Goal: Transaction & Acquisition: Purchase product/service

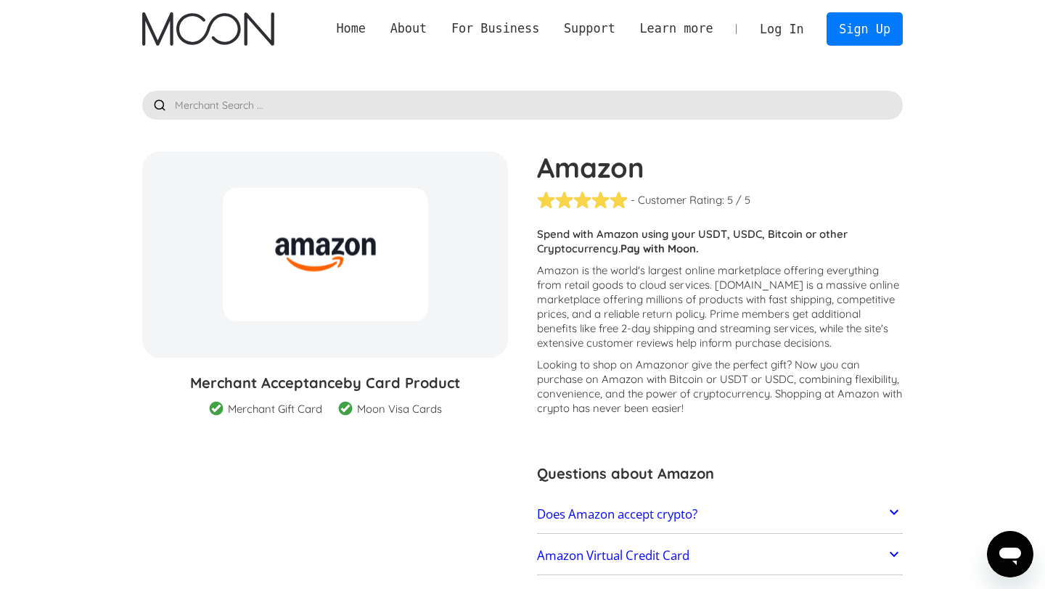
click at [226, 19] on img "home" at bounding box center [207, 28] width 131 height 33
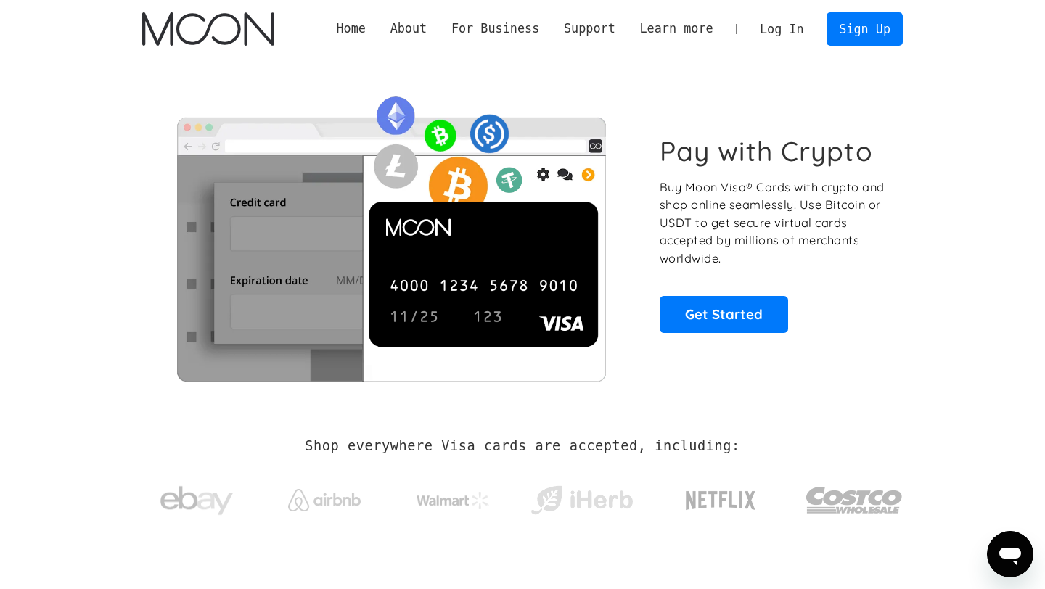
click at [784, 33] on link "Log In" at bounding box center [781, 29] width 68 height 32
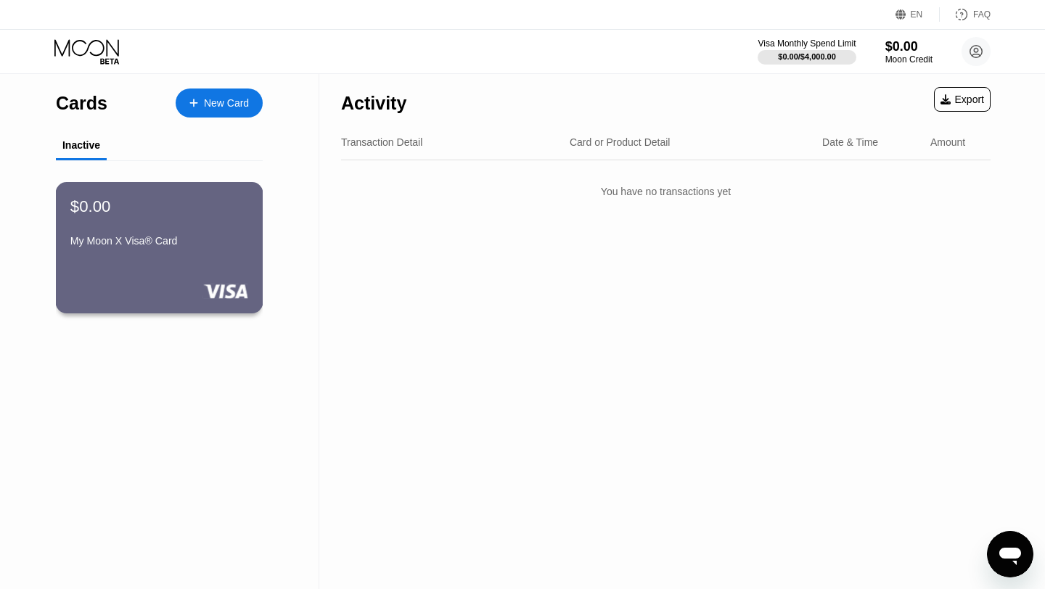
click at [168, 218] on div "$0.00 My Moon X Visa® Card" at bounding box center [159, 225] width 178 height 56
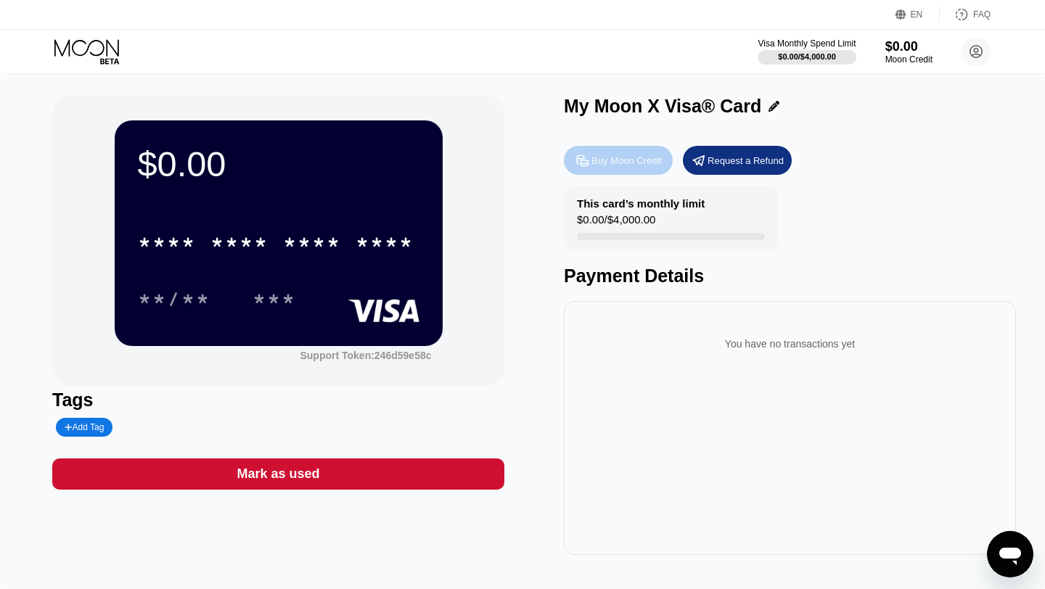
click at [612, 149] on div "Buy Moon Credit" at bounding box center [618, 160] width 109 height 29
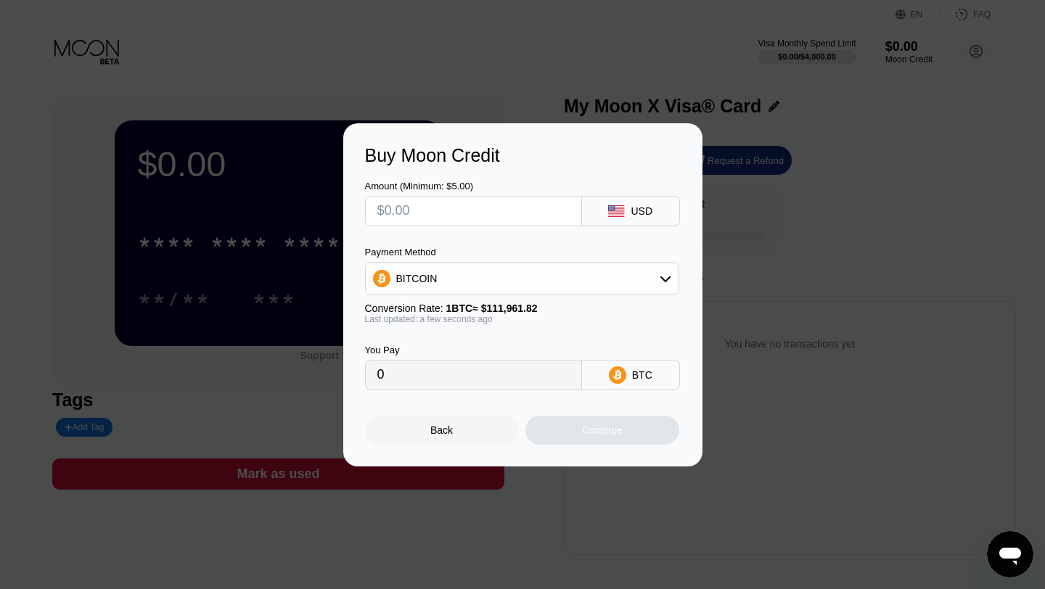
click at [520, 219] on input "text" at bounding box center [473, 211] width 192 height 29
click at [510, 281] on div "BITCOIN" at bounding box center [522, 278] width 313 height 29
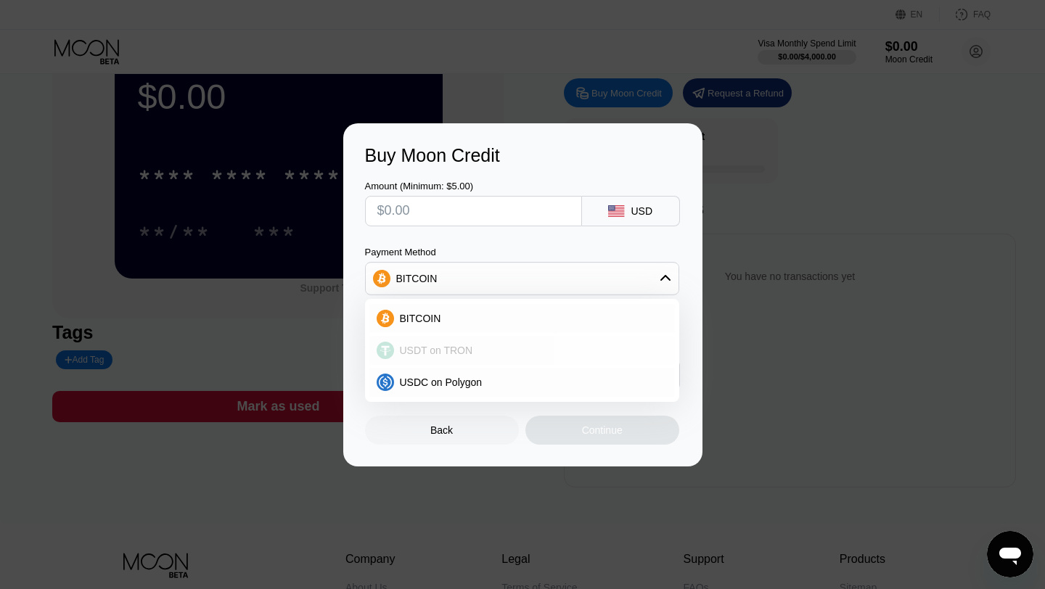
scroll to position [71, 0]
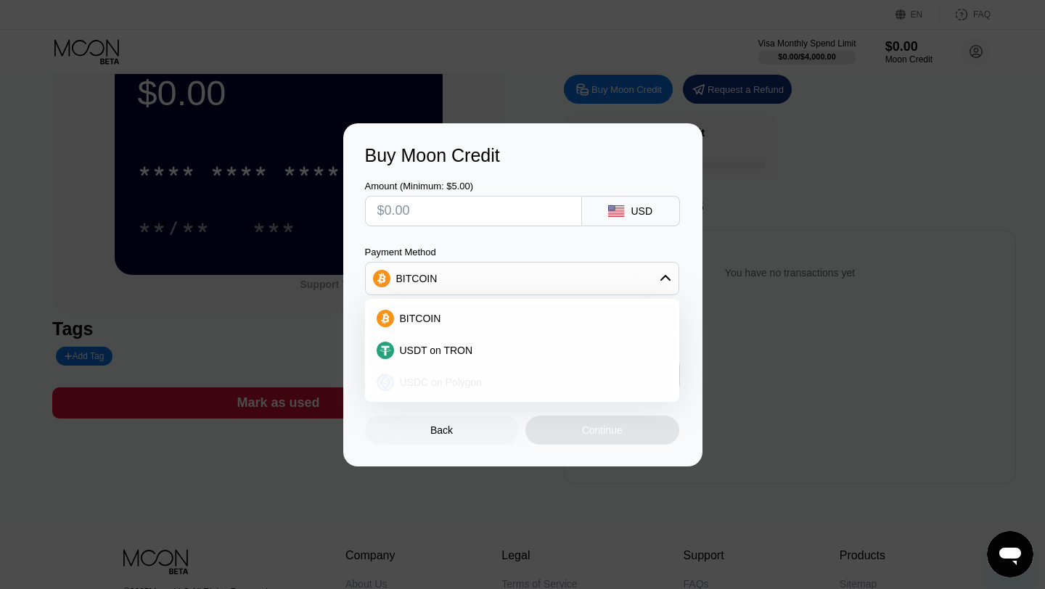
click at [495, 392] on div "USDC on Polygon" at bounding box center [521, 382] width 305 height 29
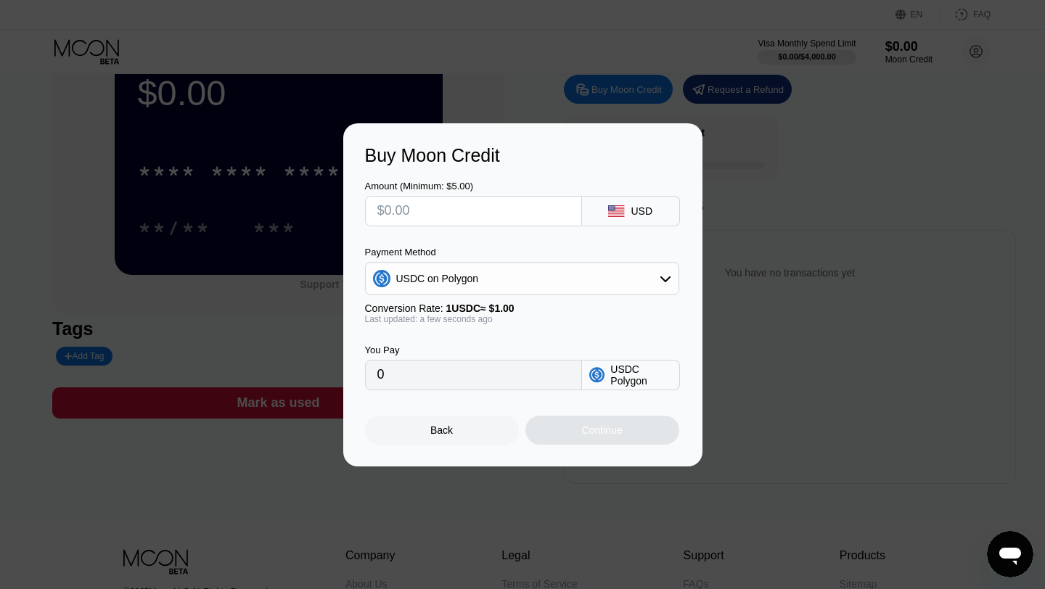
click at [477, 204] on input "text" at bounding box center [473, 211] width 192 height 29
type input "$1"
type input "1.00000000"
type input "$12"
type input "12.00000000"
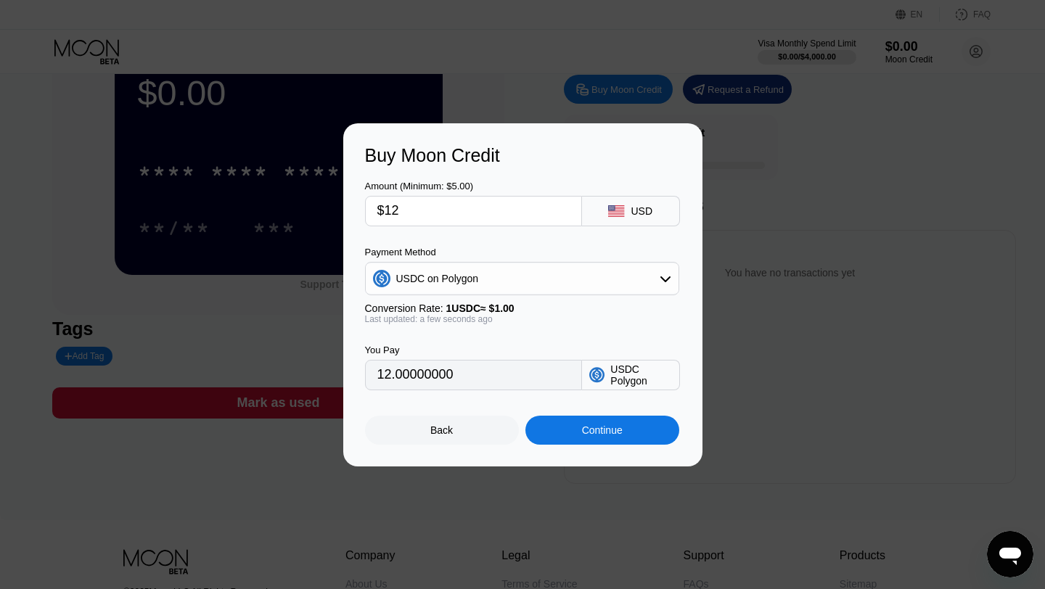
type input "$125"
type input "125.00000000"
type input "$125"
click at [583, 320] on div "Last updated: a few seconds ago" at bounding box center [522, 319] width 314 height 10
click at [437, 427] on div "Back" at bounding box center [441, 430] width 22 height 12
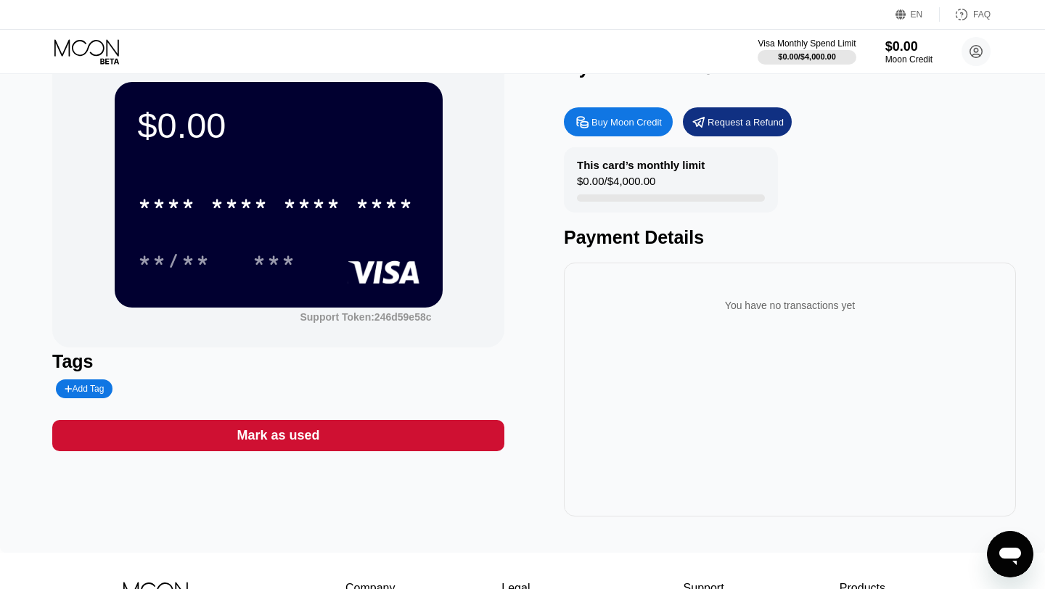
scroll to position [20, 0]
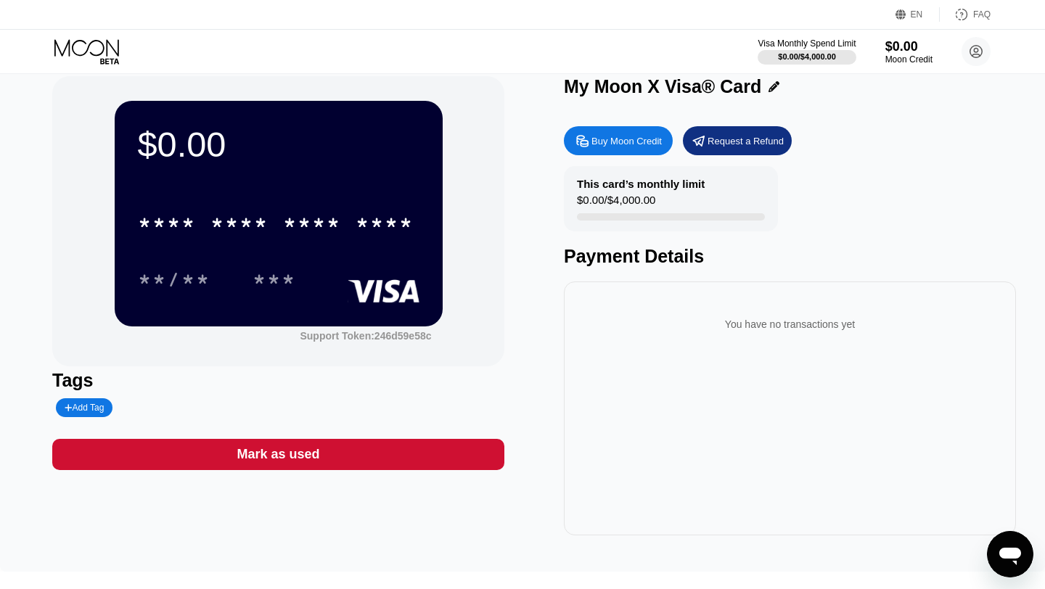
click at [716, 131] on div "Request a Refund" at bounding box center [737, 140] width 109 height 29
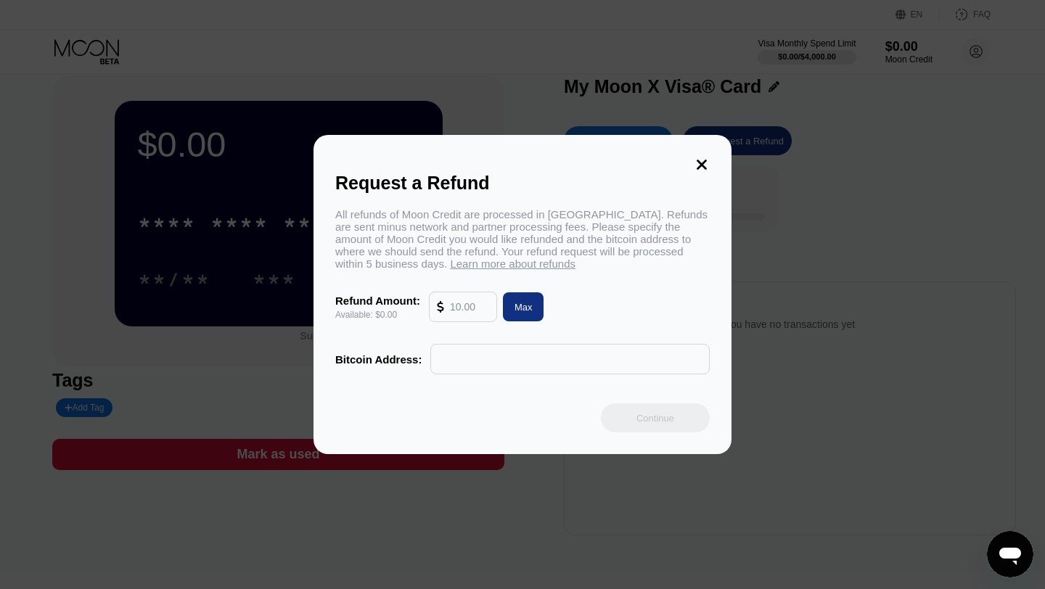
click at [700, 167] on icon at bounding box center [701, 165] width 16 height 16
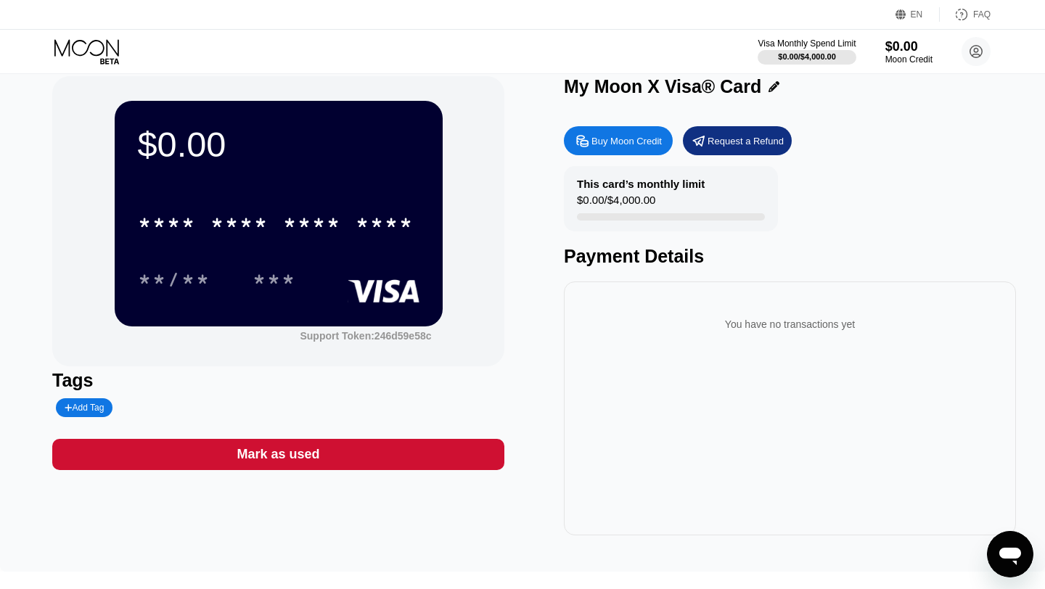
click at [618, 146] on div "Buy Moon Credit" at bounding box center [626, 141] width 70 height 12
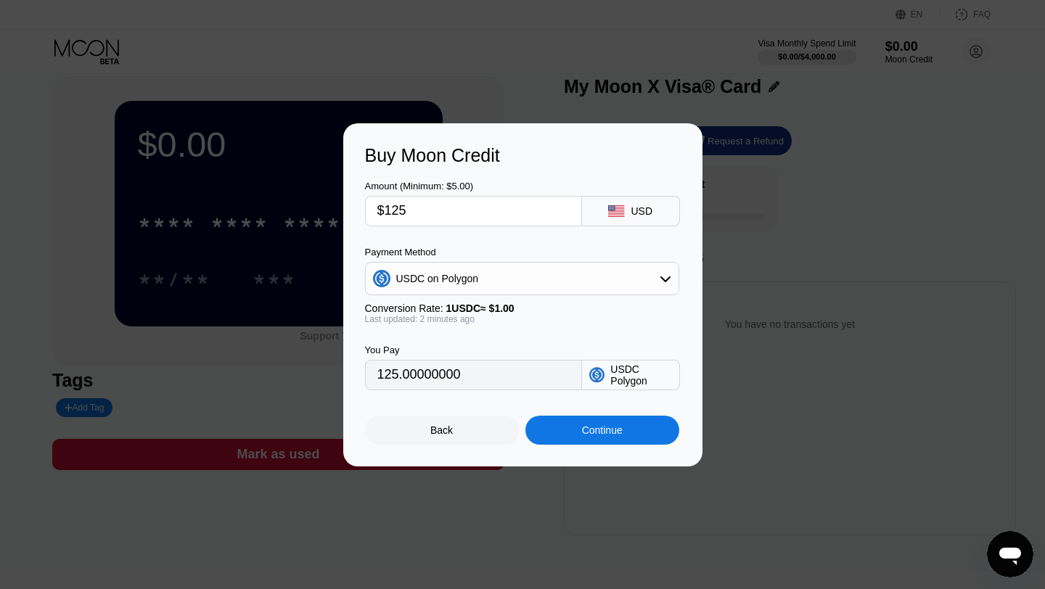
drag, startPoint x: 494, startPoint y: 206, endPoint x: 315, endPoint y: 206, distance: 179.2
click at [314, 206] on div "Buy Moon Credit Amount (Minimum: $5.00) $125 USD Payment Method USDC on Polygon…" at bounding box center [522, 294] width 1045 height 343
click at [427, 203] on input "$125" at bounding box center [473, 211] width 192 height 29
drag, startPoint x: 415, startPoint y: 210, endPoint x: 384, endPoint y: 213, distance: 30.7
click at [384, 213] on input "$125" at bounding box center [473, 211] width 192 height 29
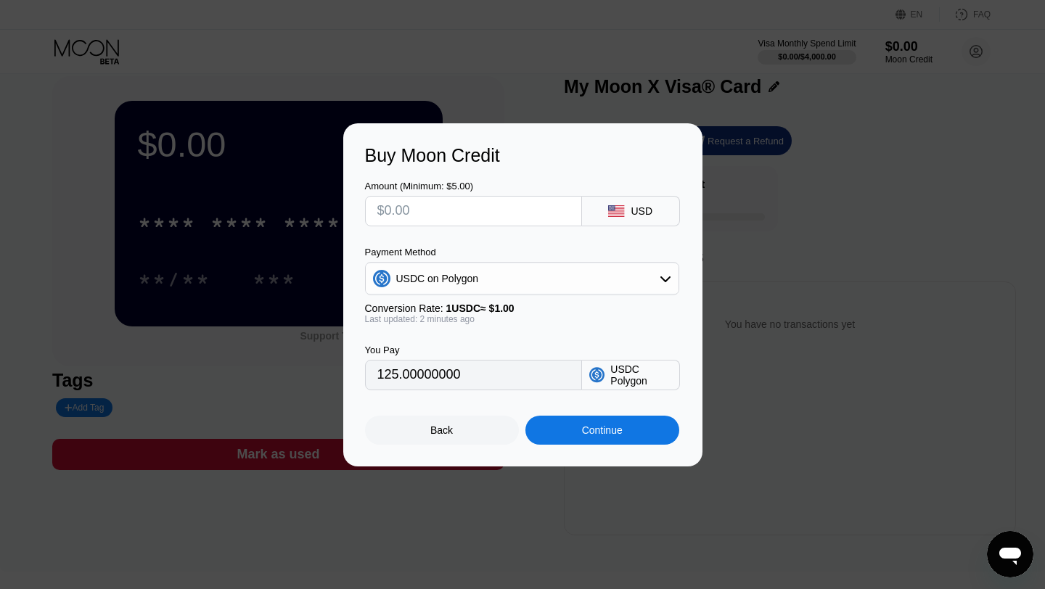
type input "0"
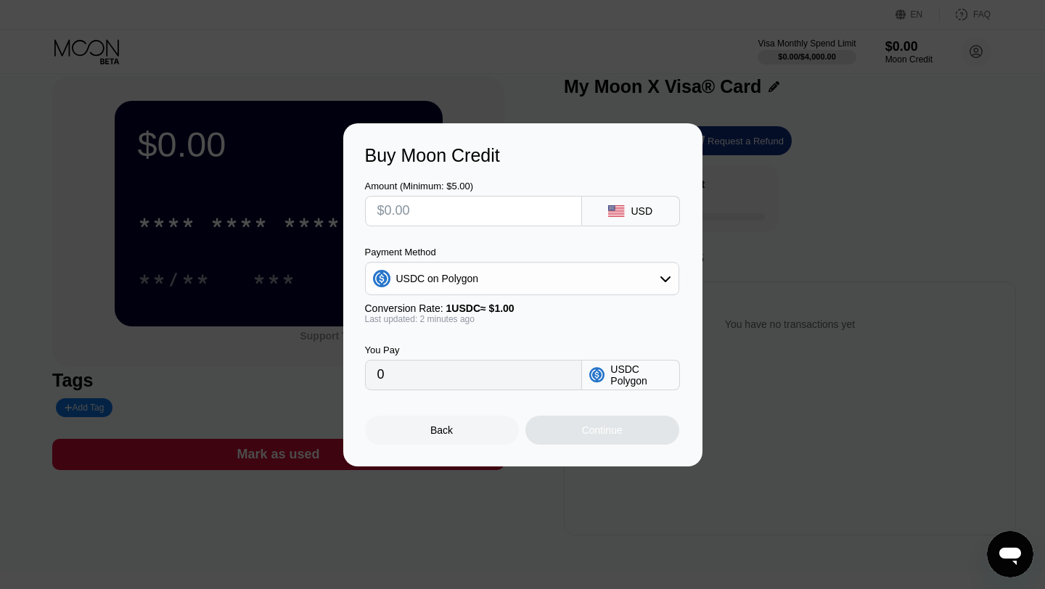
type input "$1"
type input "1.00000000"
type input "$12"
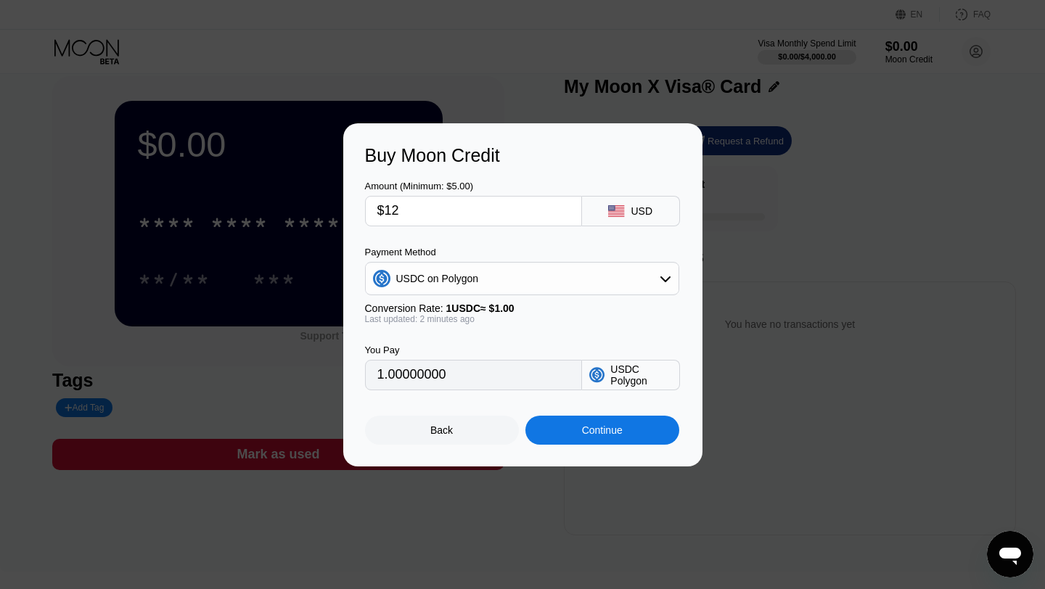
type input "12.00000000"
type input "$120"
type input "120.00000000"
type input "$12"
type input "12.00000000"
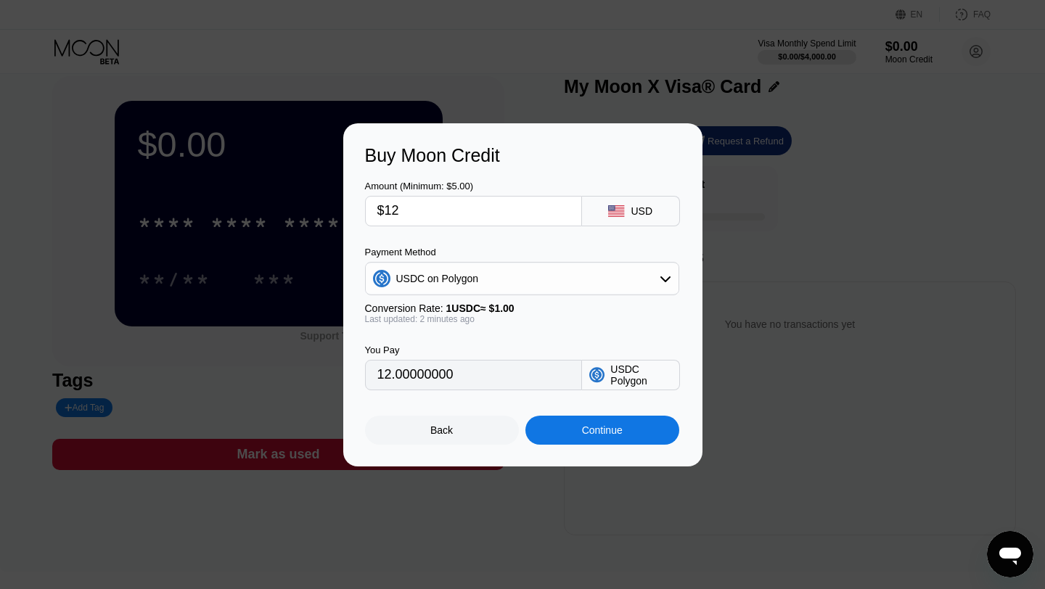
type input "$1"
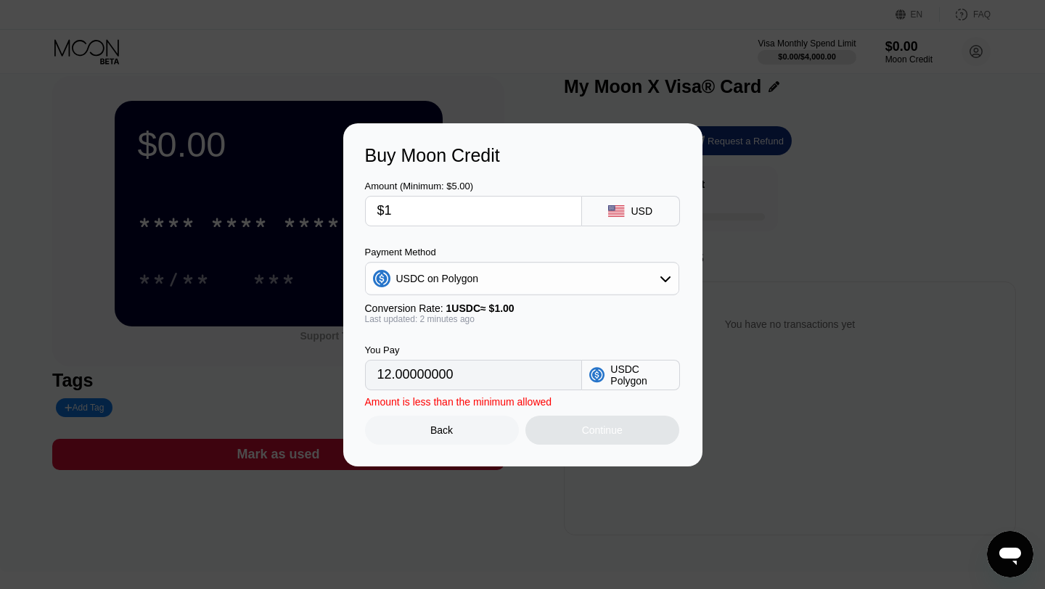
type input "1.00000000"
type input "0"
type input "$6"
type input "6.00000000"
type input "$60"
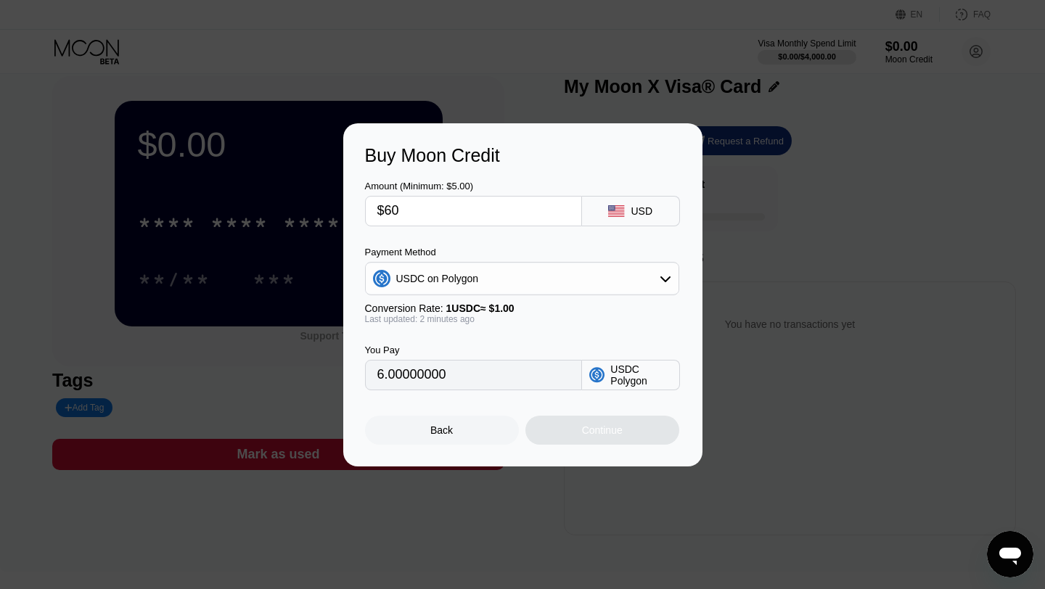
type input "60.00000000"
type input "$60"
click at [450, 423] on div "Back" at bounding box center [442, 430] width 154 height 29
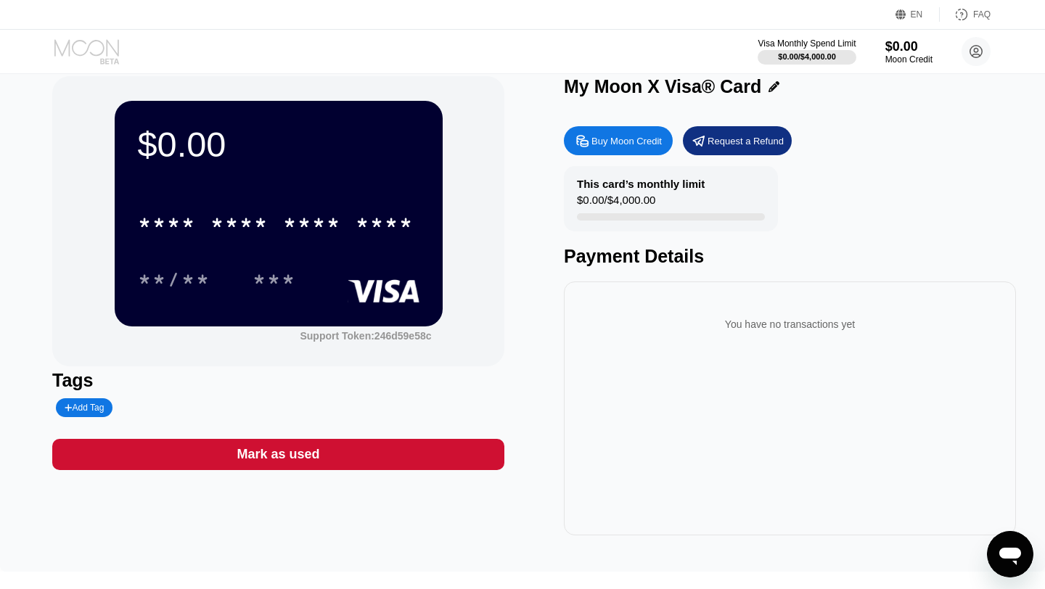
click at [89, 44] on icon at bounding box center [86, 47] width 65 height 17
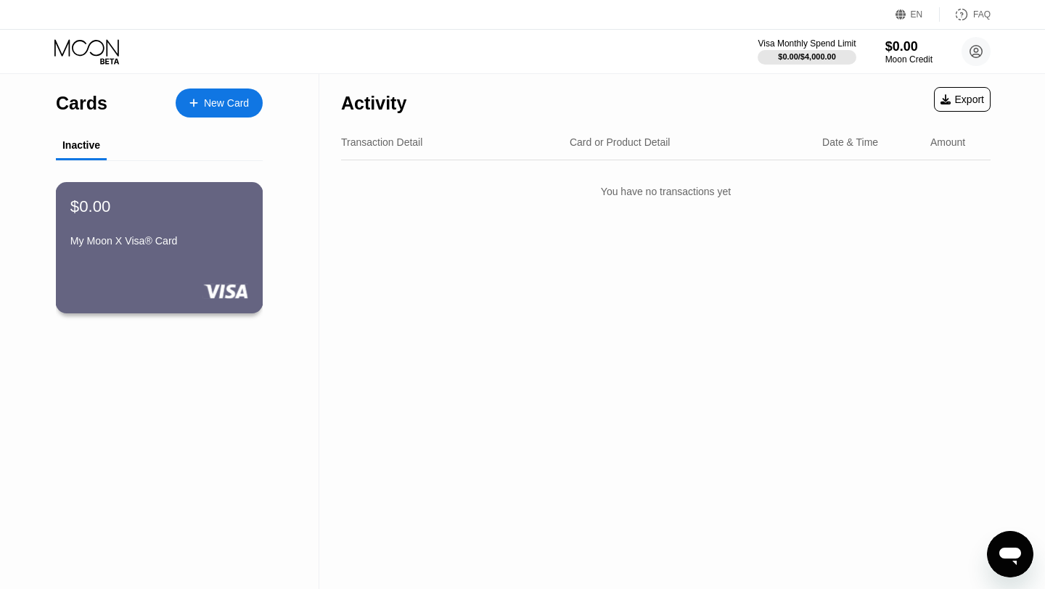
click at [201, 220] on div "$0.00 My Moon X Visa® Card" at bounding box center [159, 225] width 178 height 56
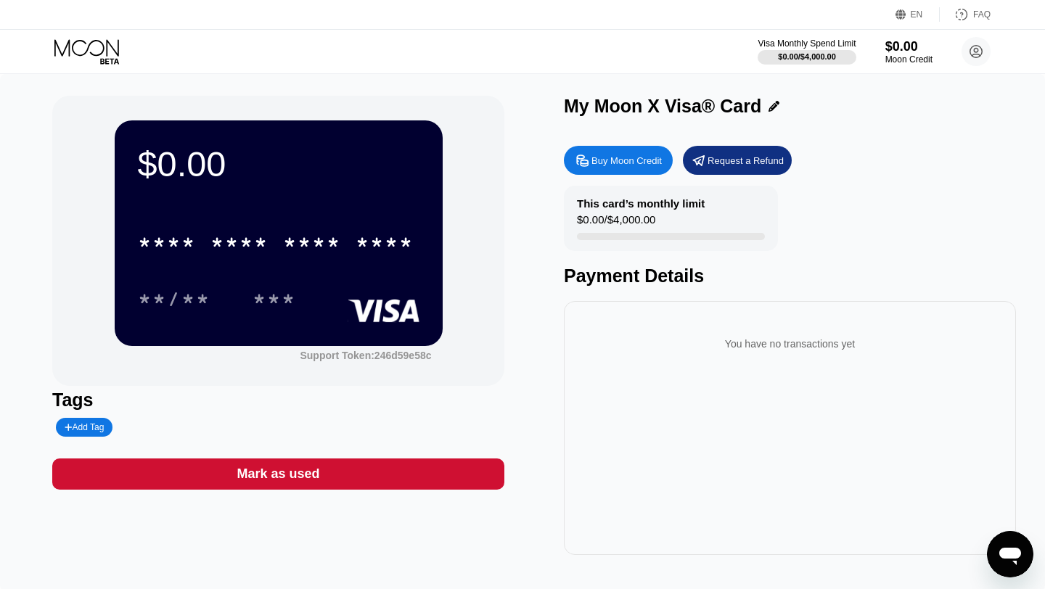
click at [609, 159] on div "Buy Moon Credit" at bounding box center [626, 161] width 70 height 12
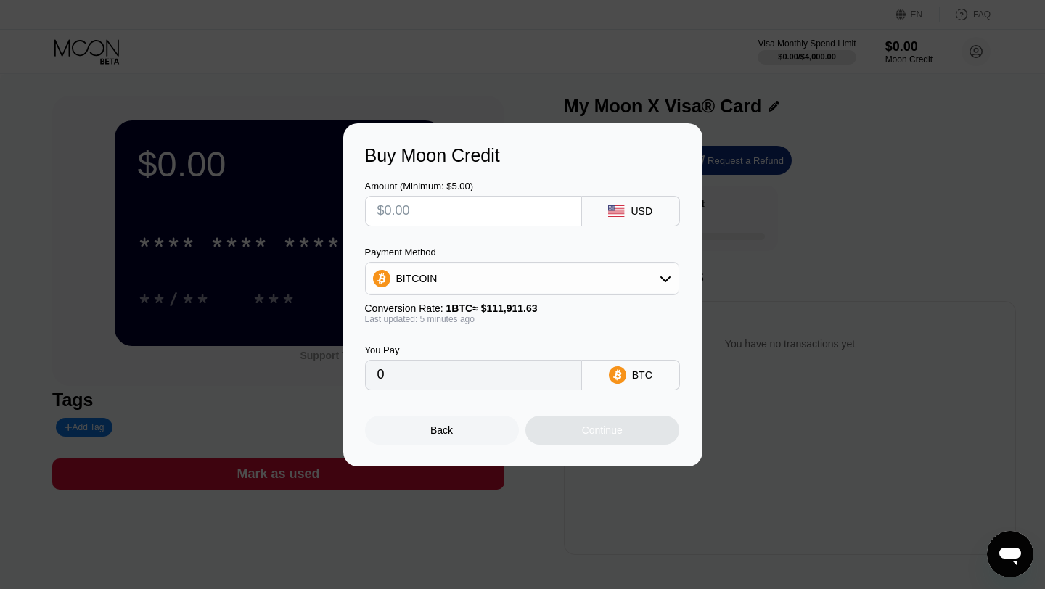
click at [501, 217] on input "text" at bounding box center [473, 211] width 192 height 29
type input "$3"
type input "0.00002684"
type input "$3"
click at [501, 281] on div "BITCOIN" at bounding box center [522, 278] width 313 height 29
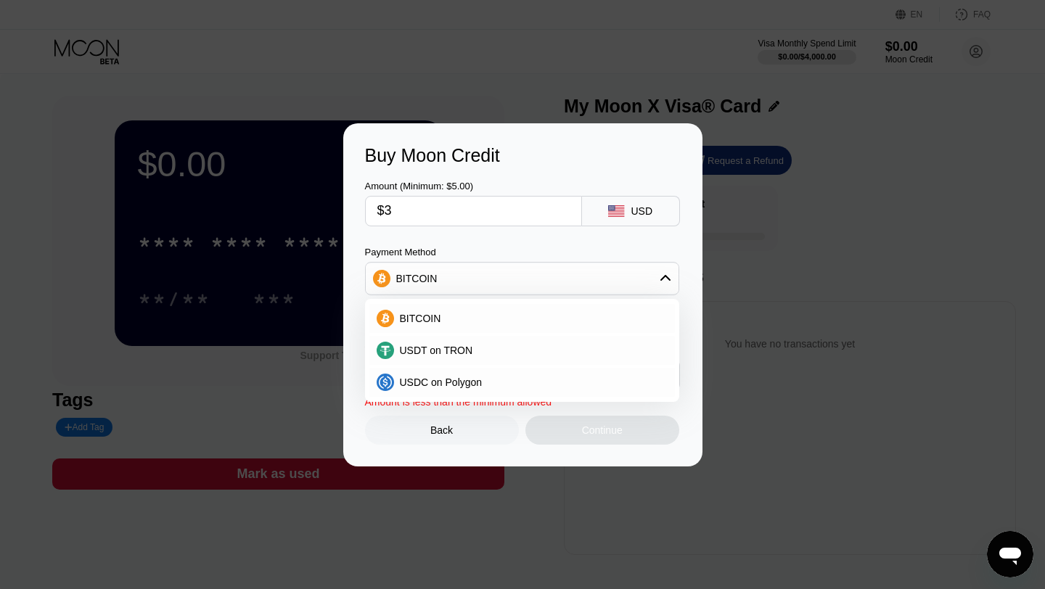
click at [477, 397] on div "BITCOIN USDT on TRON USDC on Polygon" at bounding box center [522, 350] width 314 height 103
click at [479, 386] on span "USDC on Polygon" at bounding box center [441, 382] width 83 height 12
type input "3.00000000"
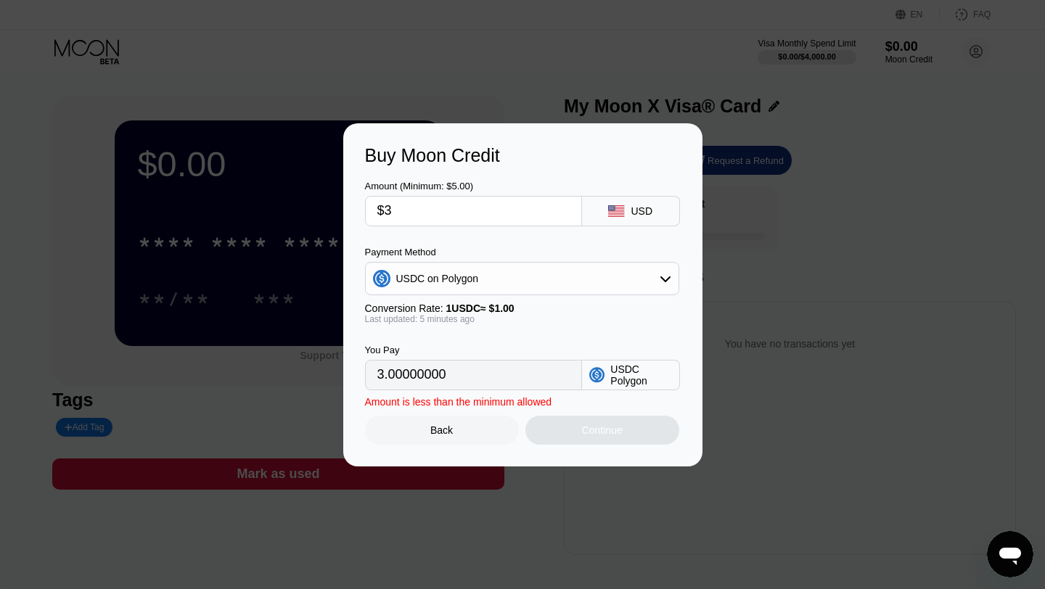
click at [492, 380] on input "3.00000000" at bounding box center [473, 375] width 192 height 29
drag, startPoint x: 448, startPoint y: 218, endPoint x: 387, endPoint y: 213, distance: 61.1
click at [387, 213] on input "$3" at bounding box center [473, 211] width 192 height 29
type input "$5"
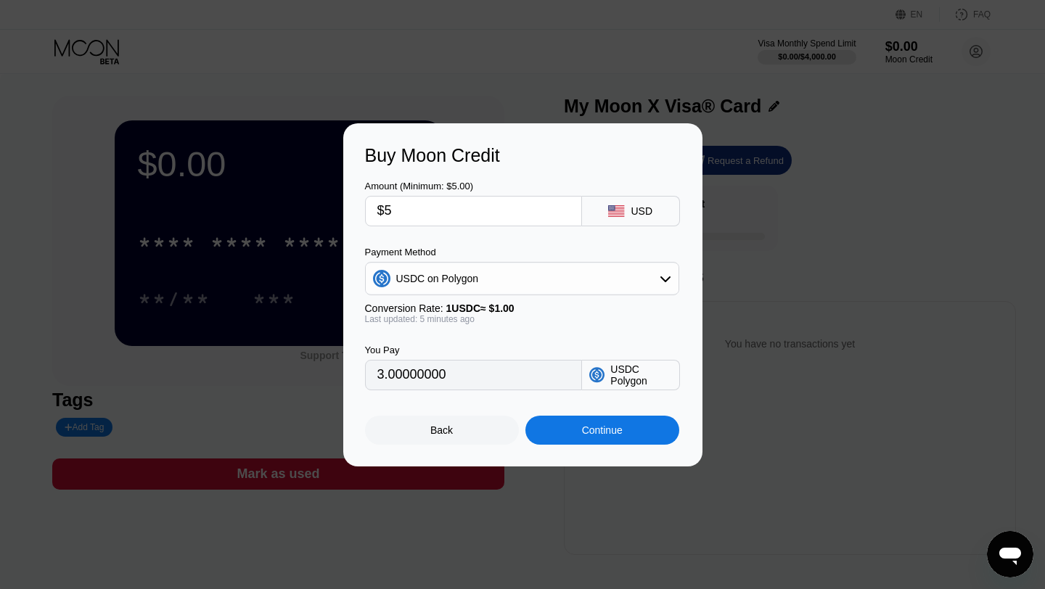
type input "5.00000000"
type input "$5"
click at [616, 430] on div "Continue" at bounding box center [602, 430] width 41 height 12
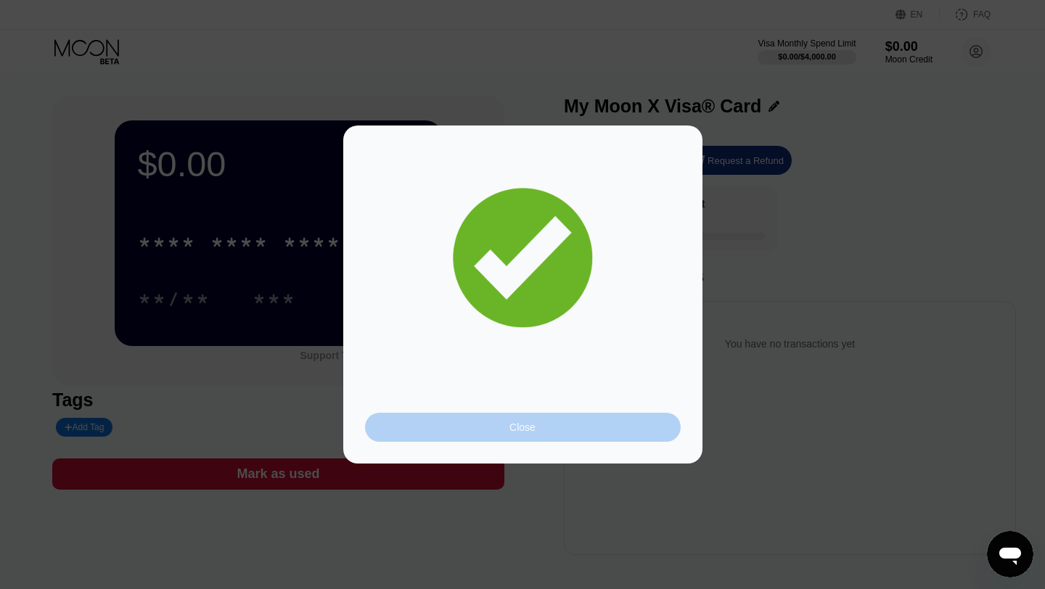
click at [536, 425] on div "Close" at bounding box center [523, 427] width 316 height 29
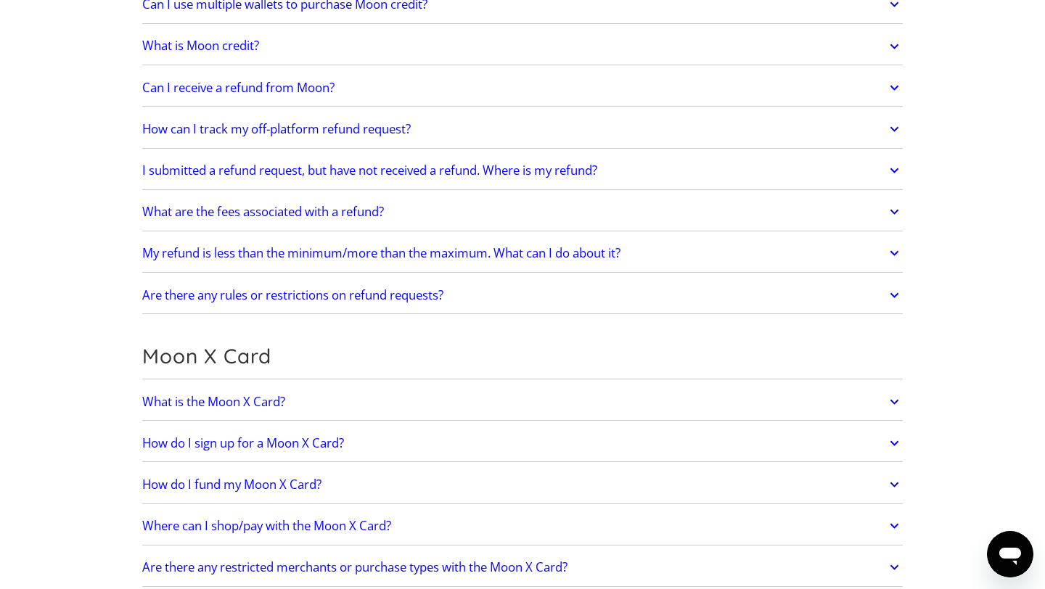
scroll to position [743, 0]
click at [365, 220] on link "What are the fees associated with a refund?" at bounding box center [522, 211] width 760 height 30
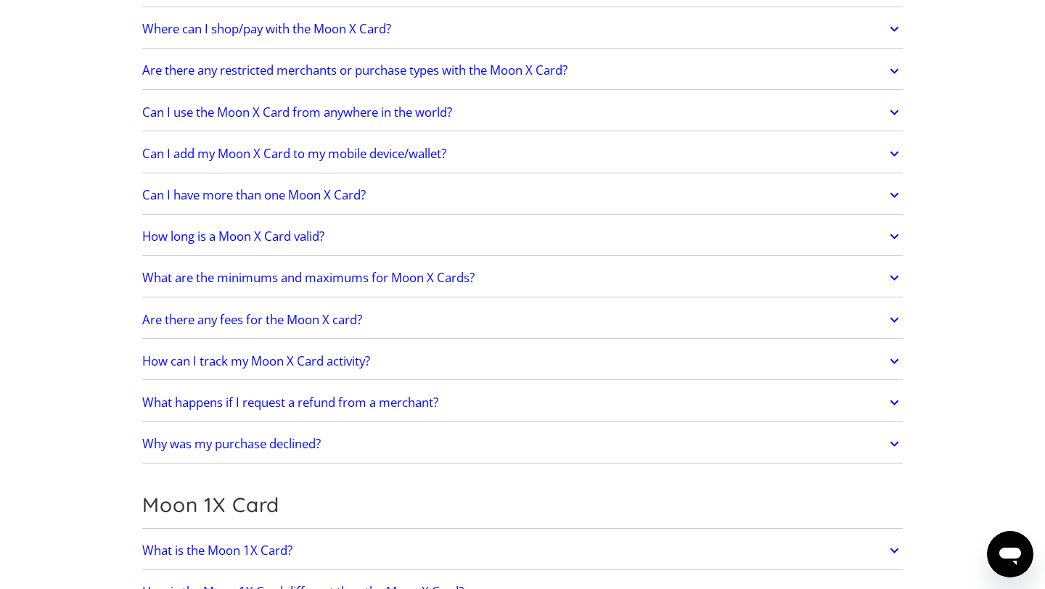
scroll to position [1308, 0]
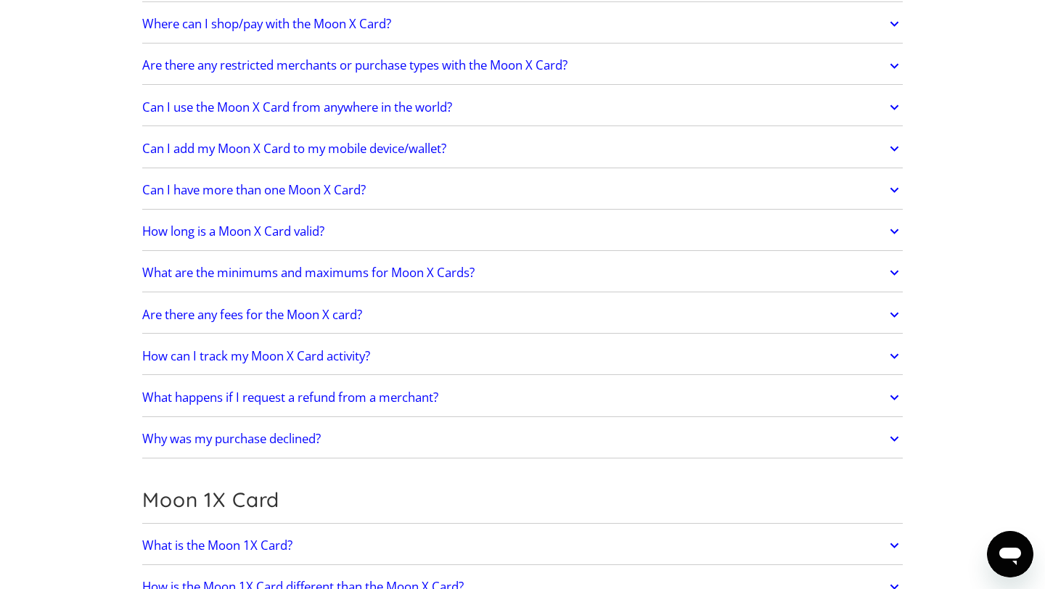
click at [343, 313] on h2 "Are there any fees for the Moon X card?" at bounding box center [252, 315] width 220 height 15
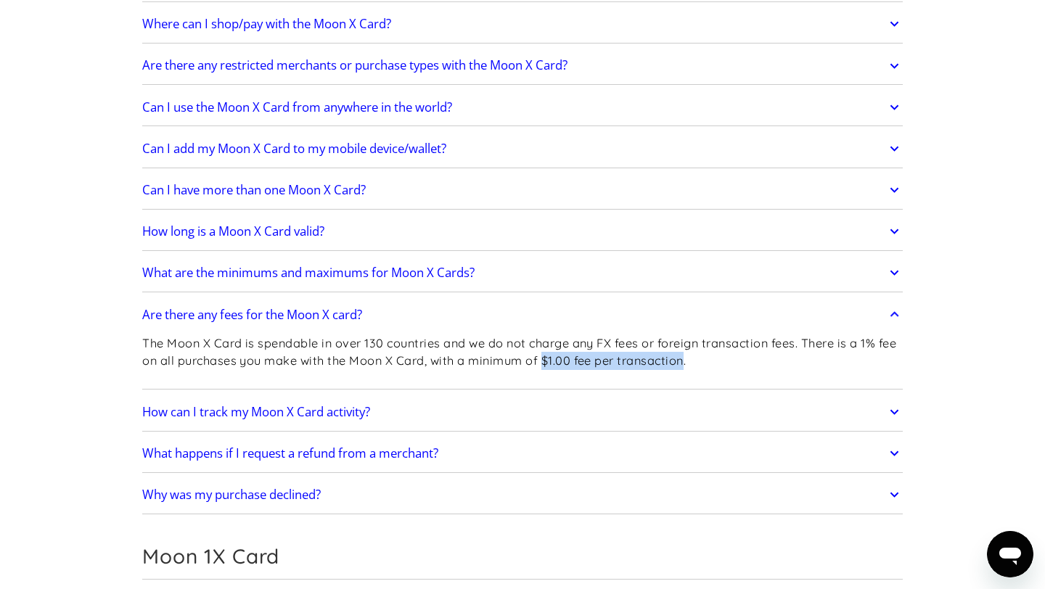
drag, startPoint x: 567, startPoint y: 362, endPoint x: 706, endPoint y: 361, distance: 138.5
click at [706, 361] on p "The Moon X Card is spendable in over 130 countries and we do not charge any FX …" at bounding box center [522, 352] width 760 height 36
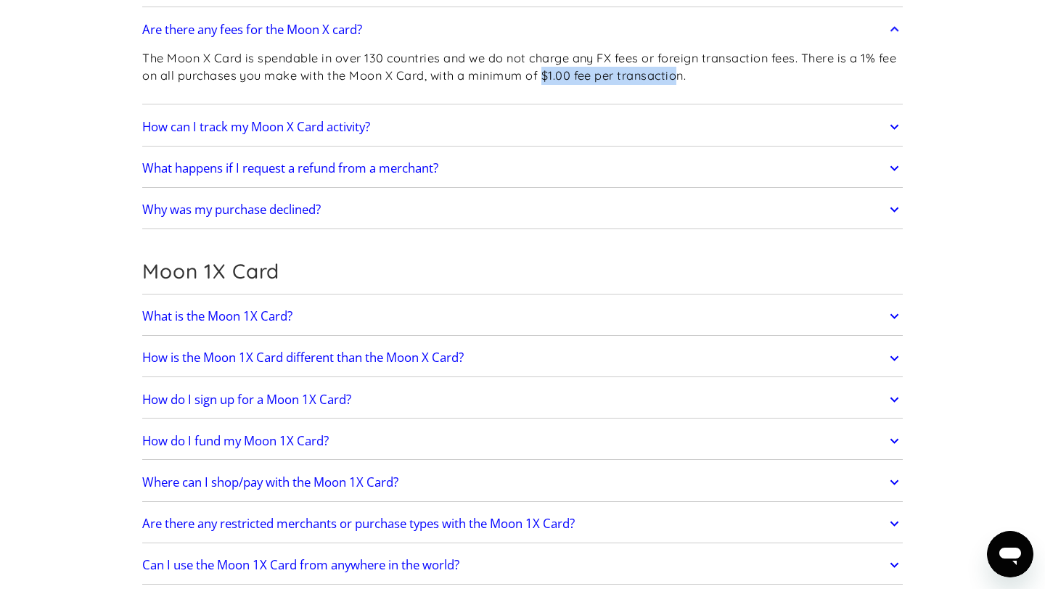
scroll to position [1619, 0]
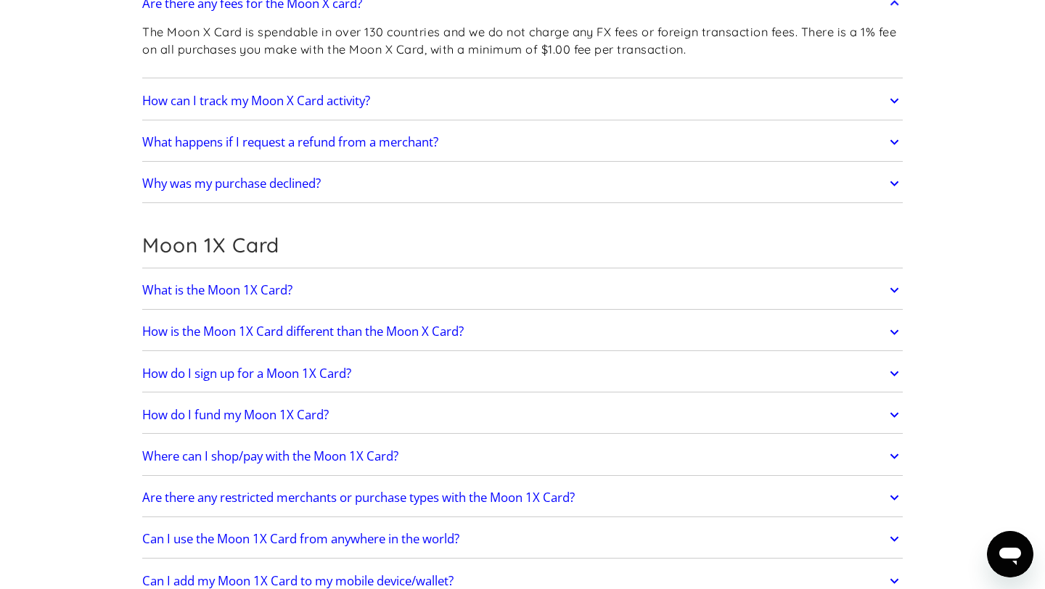
click at [319, 200] on div "Why was my purchase declined? Typically, purchases are declined for one of the …" at bounding box center [522, 184] width 760 height 38
click at [319, 193] on link "Why was my purchase declined?" at bounding box center [522, 183] width 760 height 30
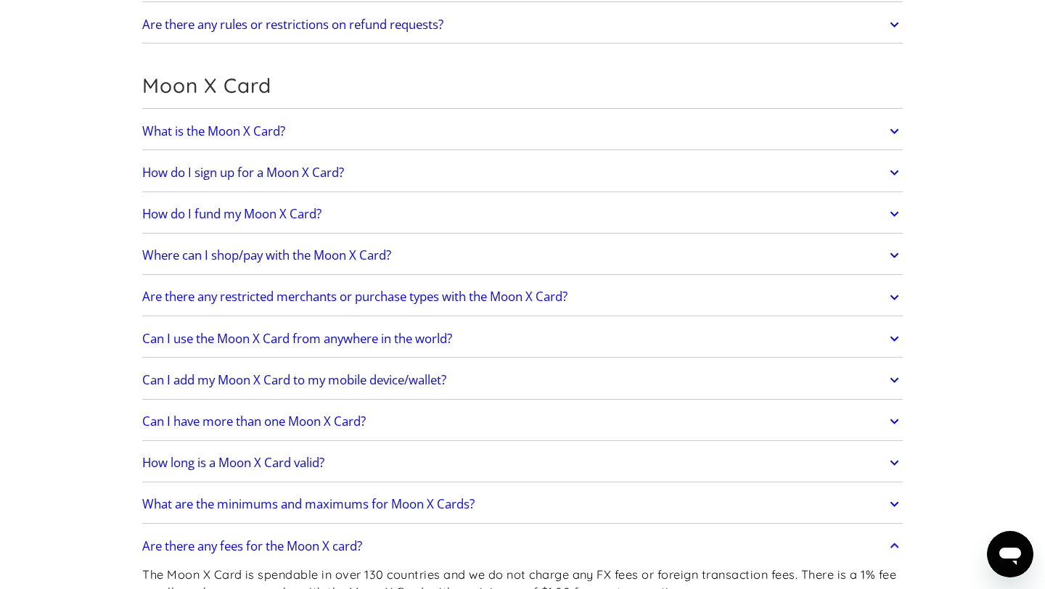
scroll to position [1078, 0]
click at [374, 261] on h2 "Where can I shop/pay with the Moon X Card?" at bounding box center [266, 254] width 249 height 15
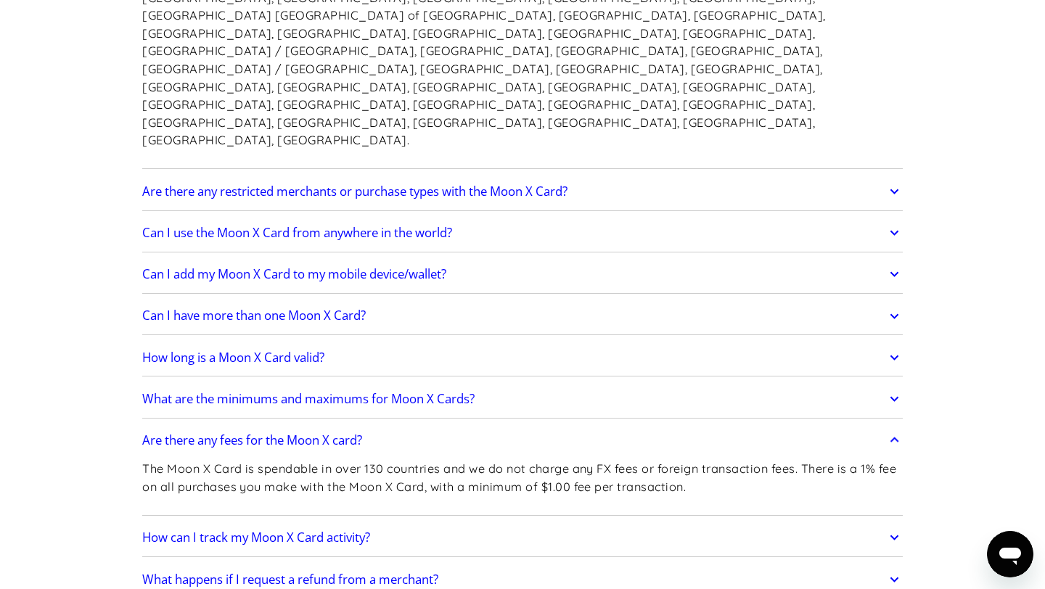
scroll to position [1482, 0]
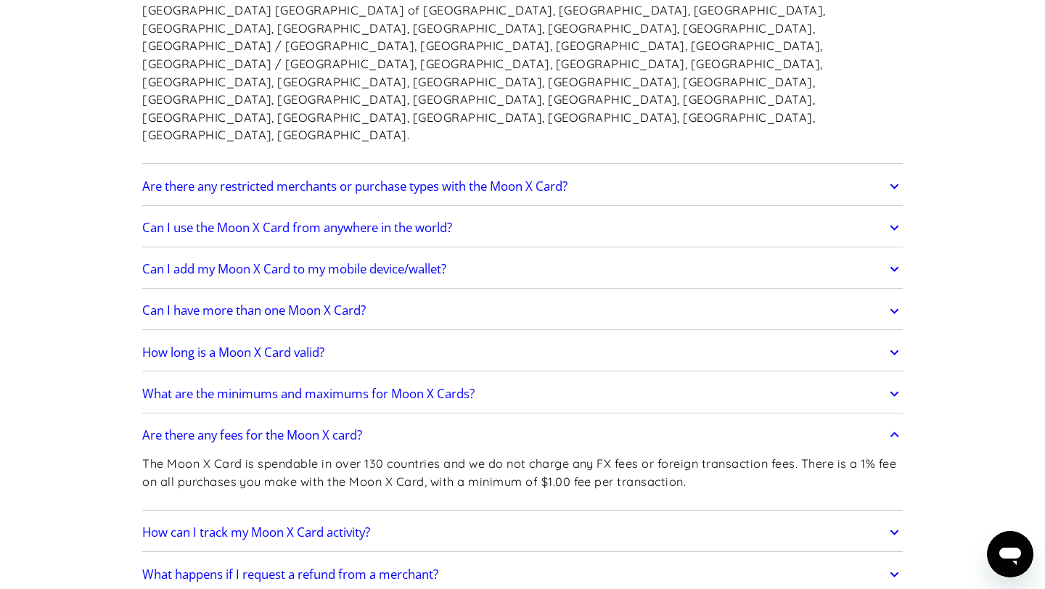
click at [376, 379] on link "What are the minimums and maximums for Moon X Cards?" at bounding box center [522, 394] width 760 height 30
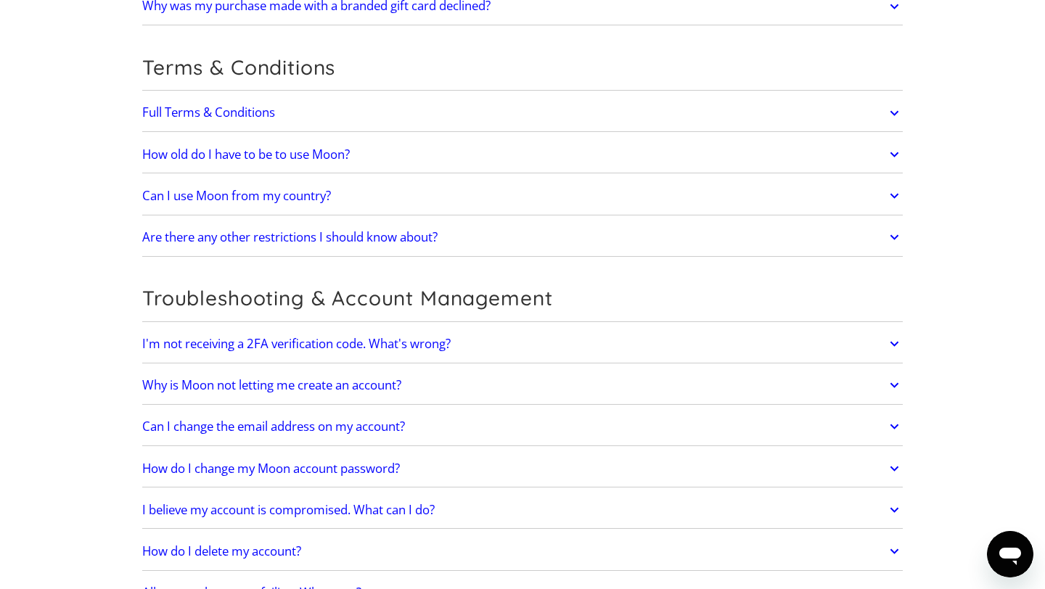
scroll to position [3466, 0]
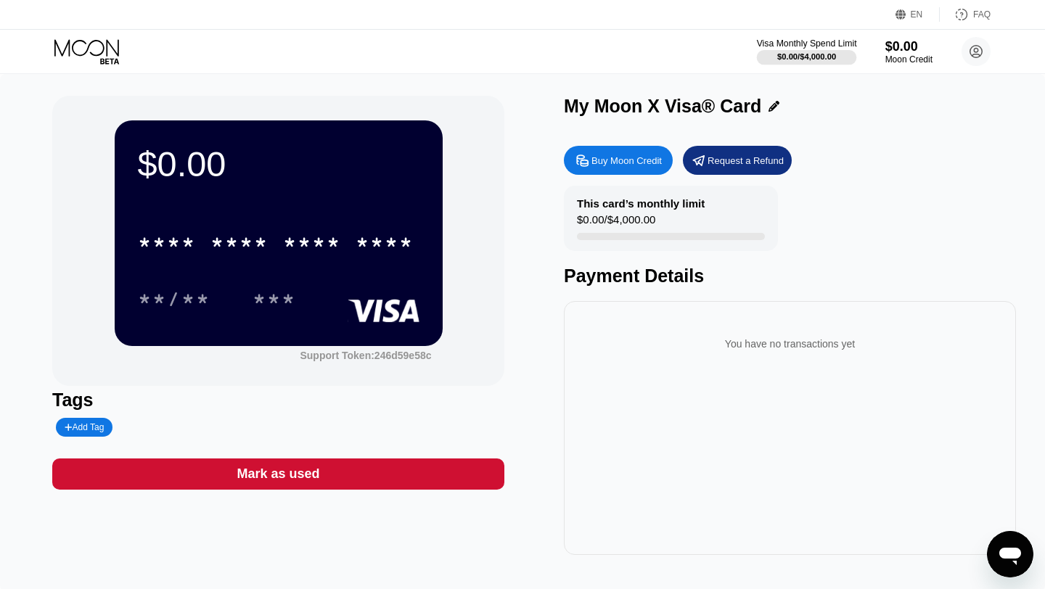
click at [806, 38] on div "Visa Monthly Spend Limit" at bounding box center [807, 43] width 100 height 10
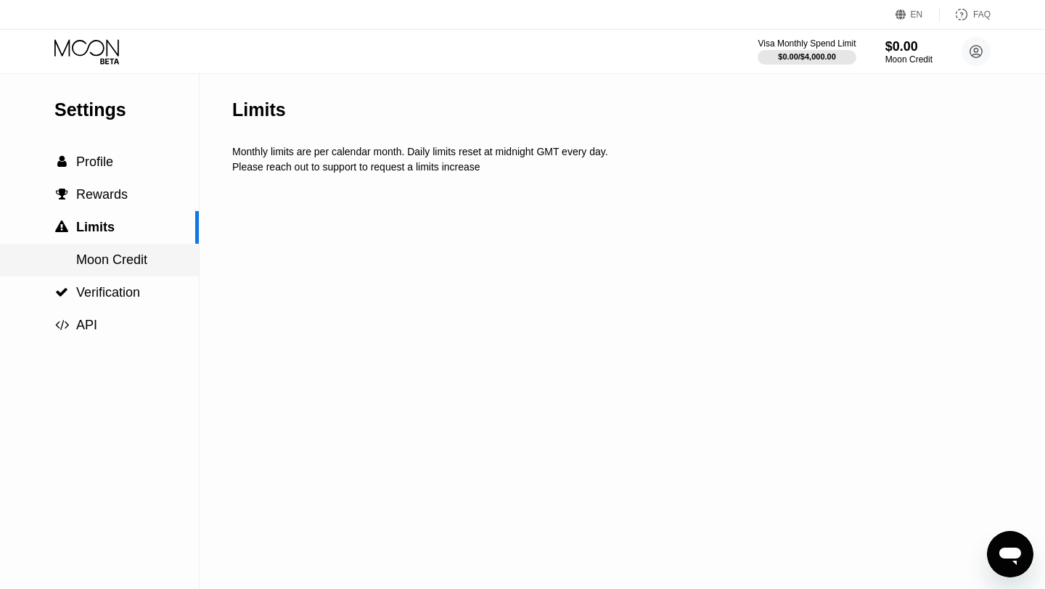
click at [140, 253] on span "Moon Credit" at bounding box center [111, 259] width 71 height 15
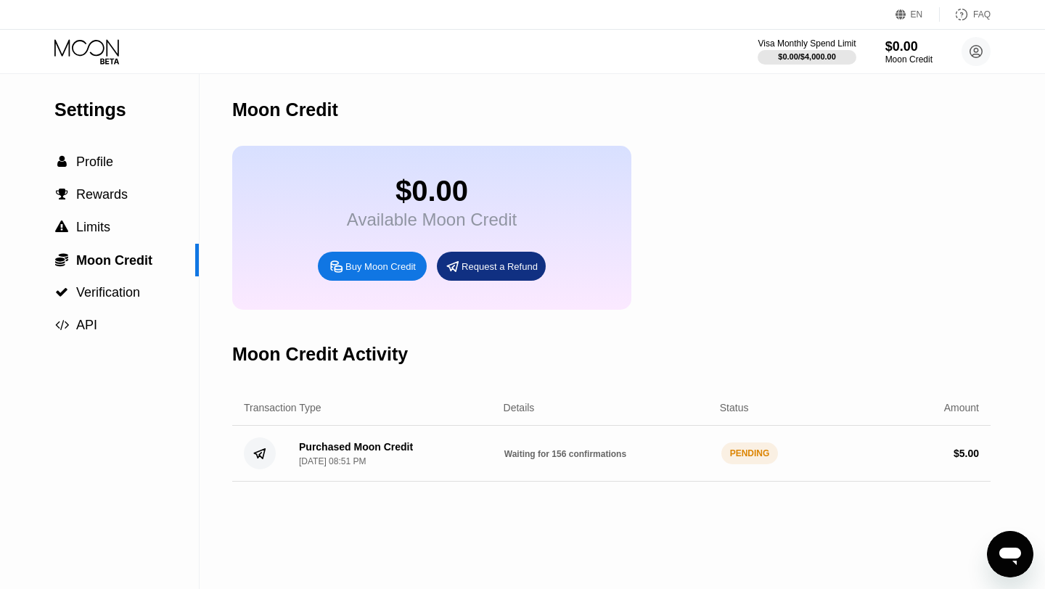
click at [516, 456] on span "Waiting for 156 confirmations" at bounding box center [565, 454] width 122 height 10
click at [107, 213] on div " Limits" at bounding box center [99, 227] width 199 height 33
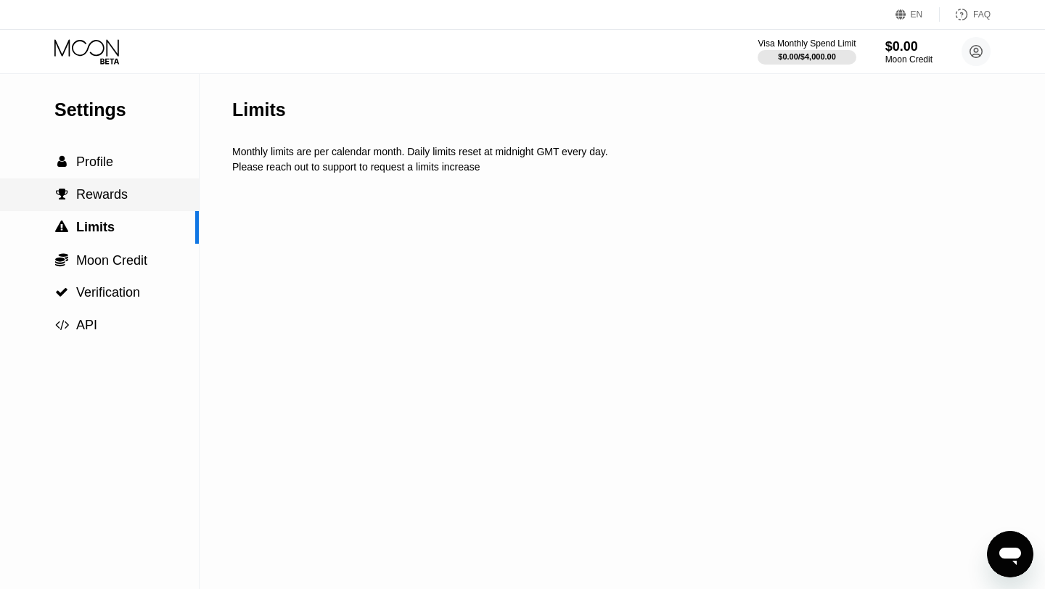
click at [131, 195] on div " Rewards" at bounding box center [99, 194] width 199 height 15
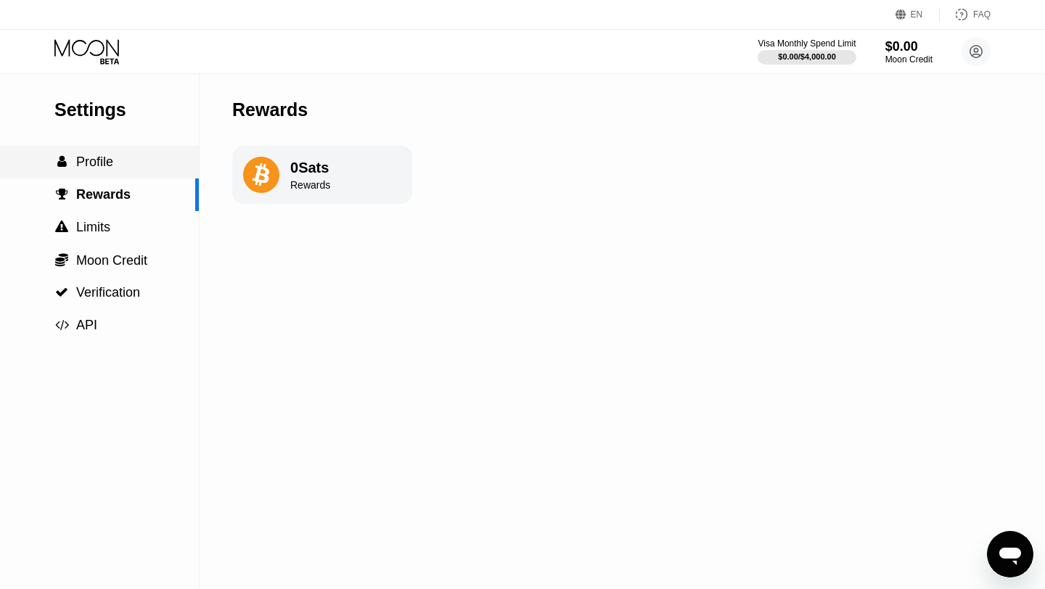
click at [123, 172] on div " Profile" at bounding box center [99, 162] width 199 height 33
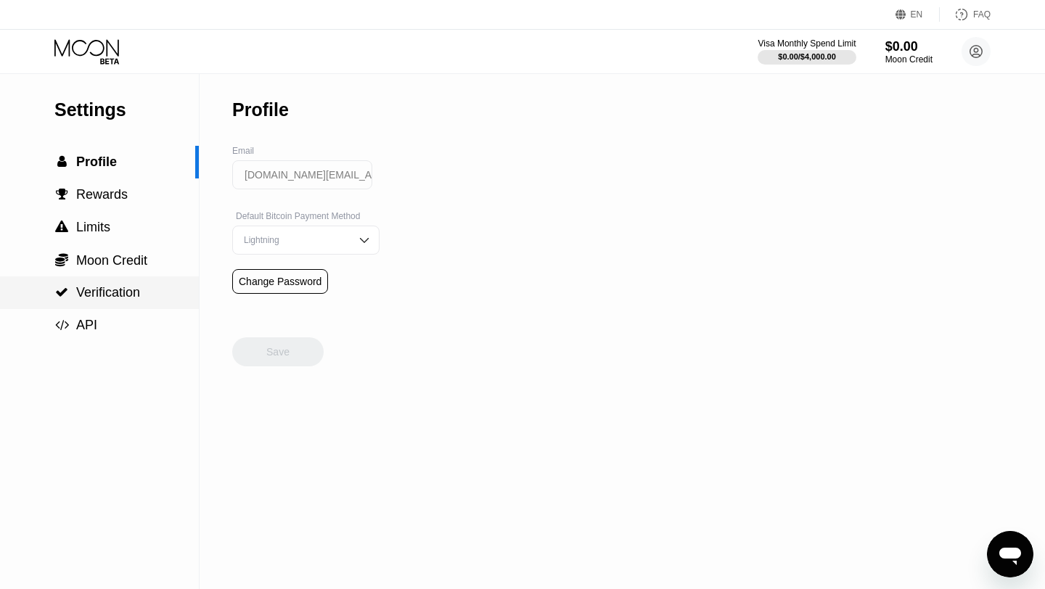
click at [118, 287] on span "Verification" at bounding box center [108, 292] width 64 height 15
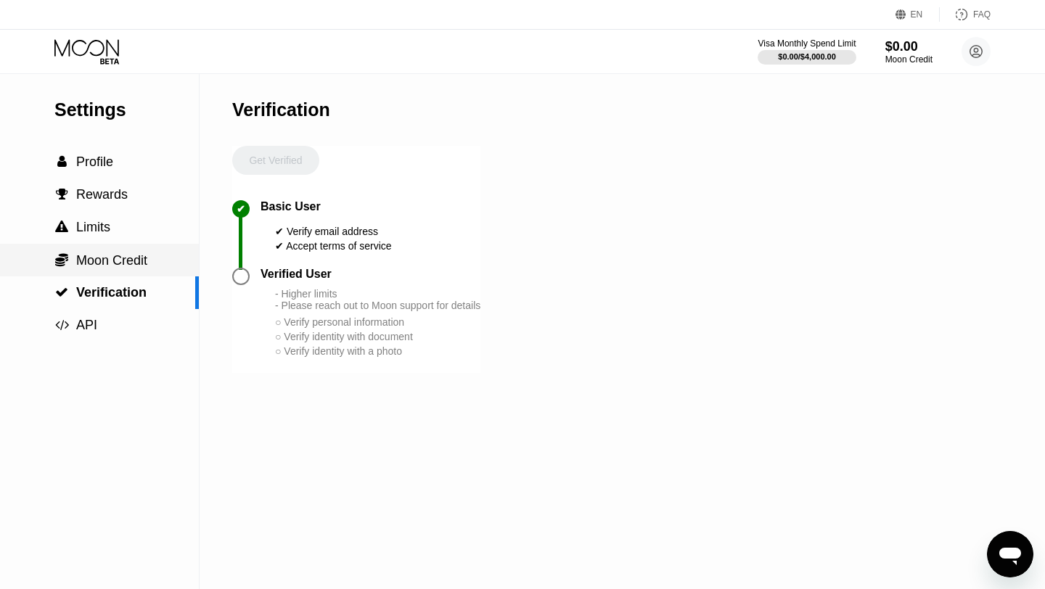
click at [124, 265] on span "Moon Credit" at bounding box center [111, 260] width 71 height 15
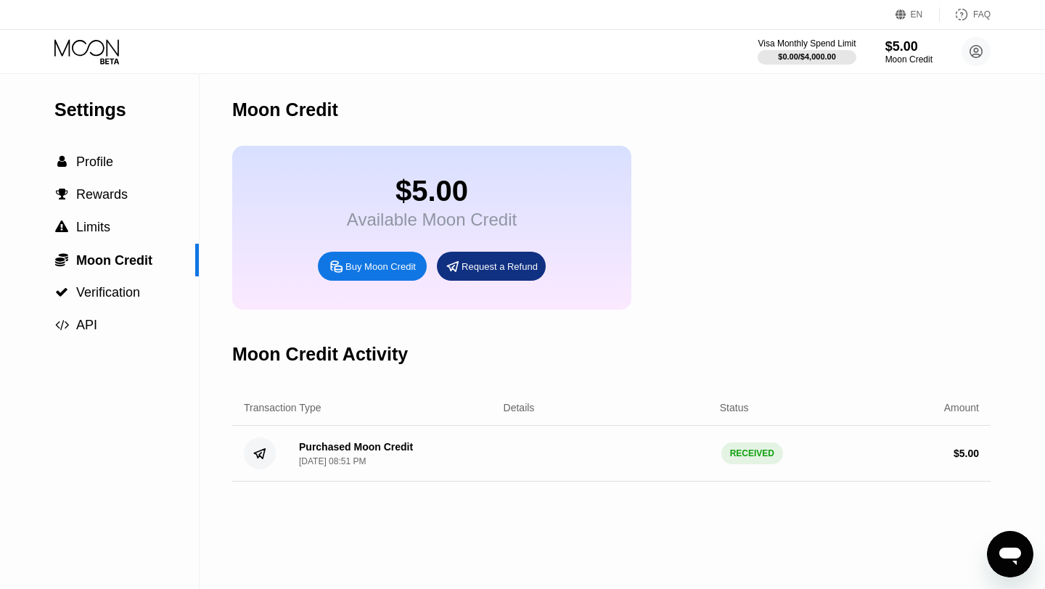
click at [106, 46] on icon at bounding box center [87, 51] width 67 height 25
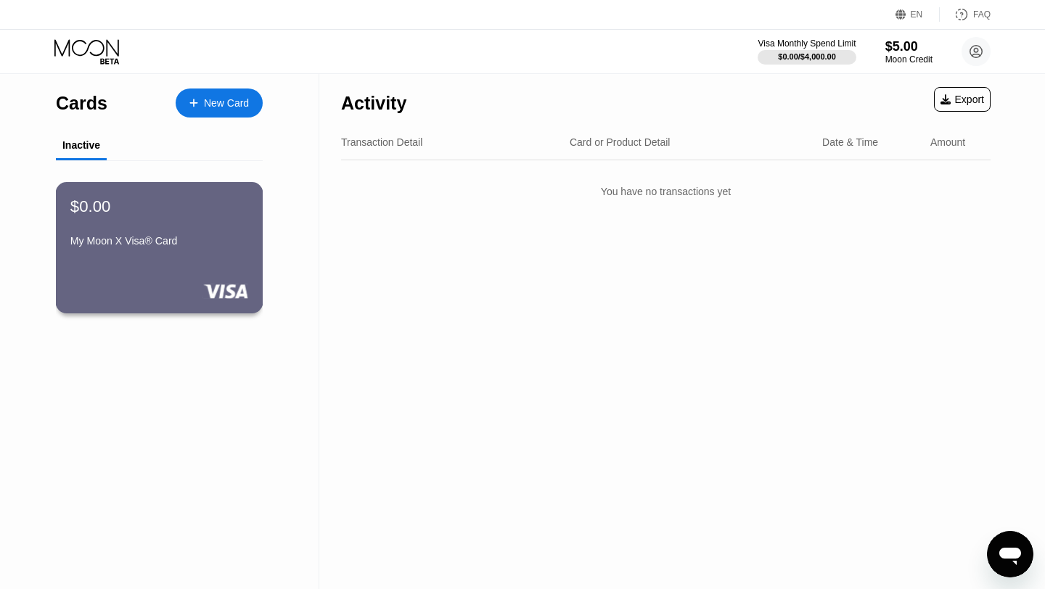
click at [207, 216] on div "$0.00 My Moon X Visa® Card" at bounding box center [159, 225] width 178 height 56
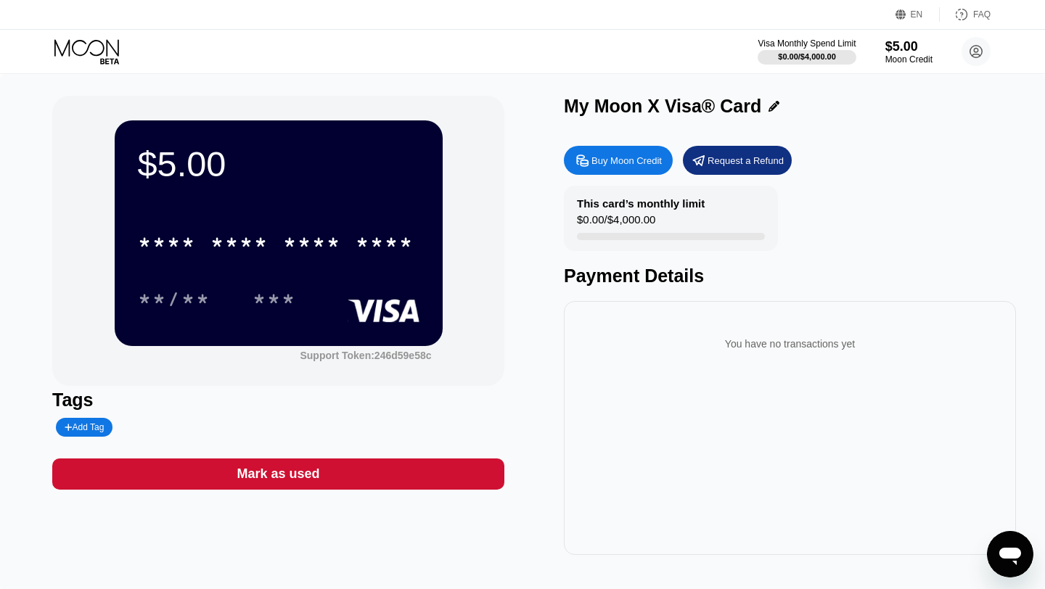
click at [311, 227] on div "* * * * * * * * * * * * ****" at bounding box center [275, 242] width 293 height 36
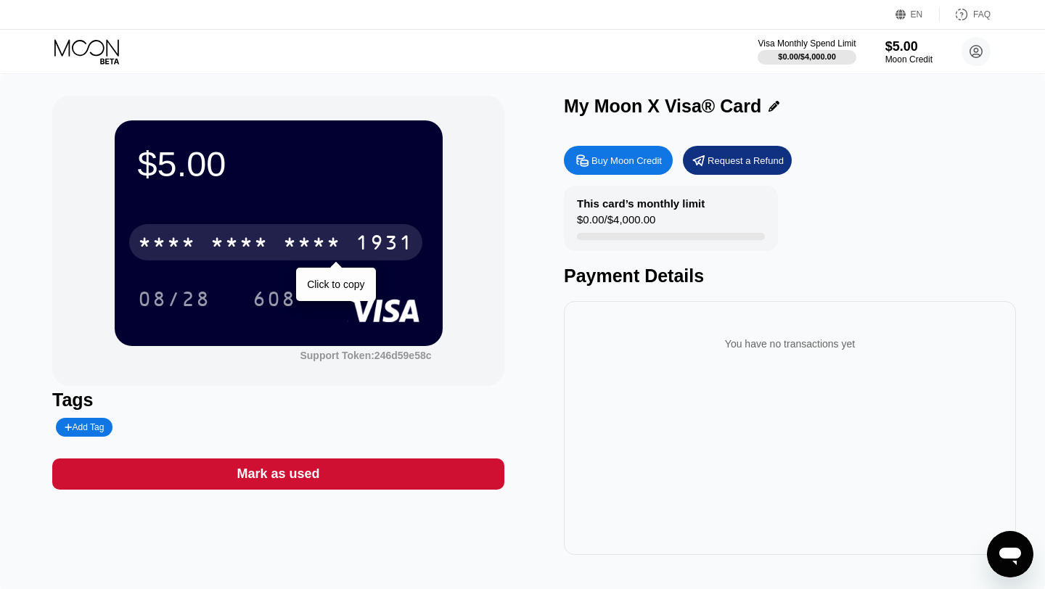
click at [329, 243] on div "* * * *" at bounding box center [312, 244] width 58 height 23
